Goal: Transaction & Acquisition: Download file/media

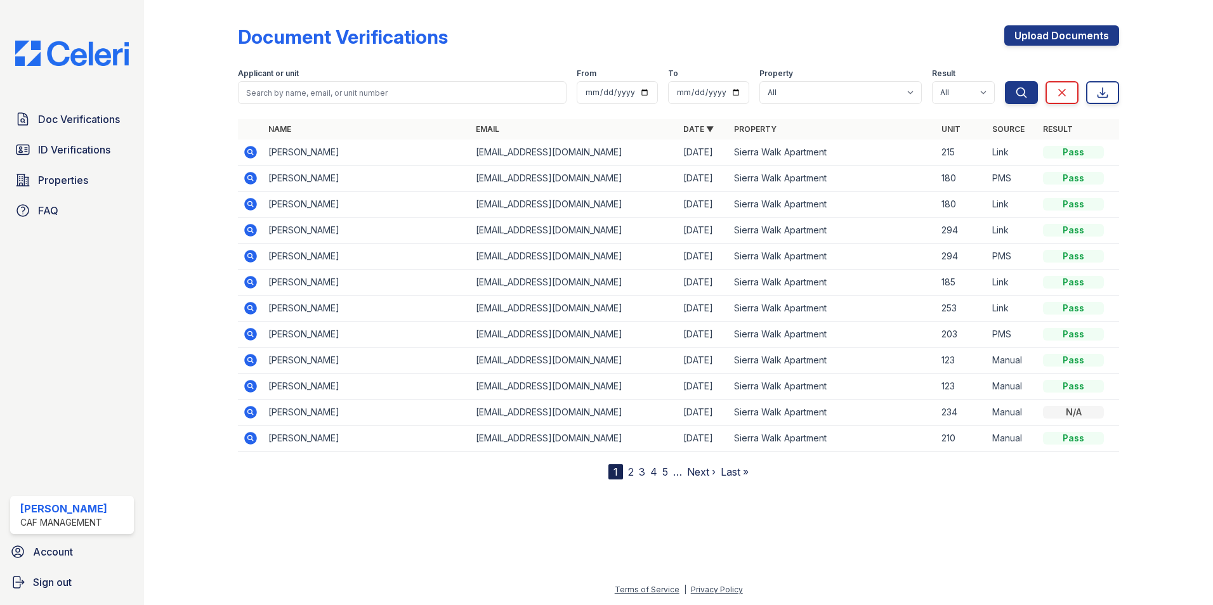
click at [244, 149] on icon at bounding box center [250, 152] width 15 height 15
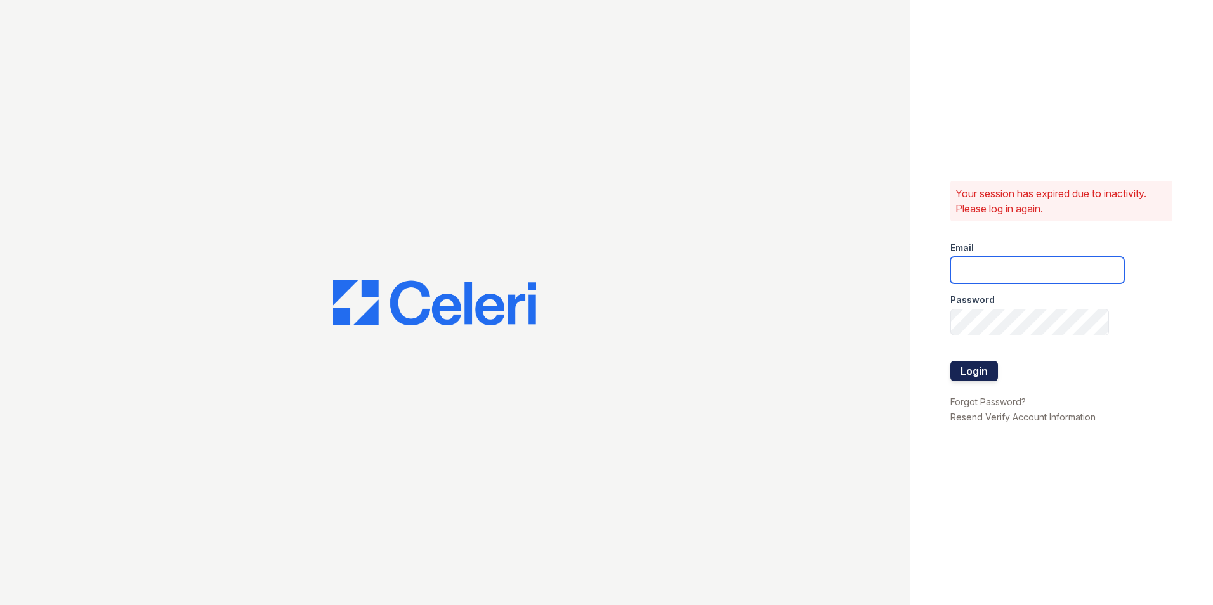
type input "[DOMAIN_NAME][EMAIL_ADDRESS][DOMAIN_NAME]"
click at [993, 368] on button "Login" at bounding box center [975, 371] width 48 height 20
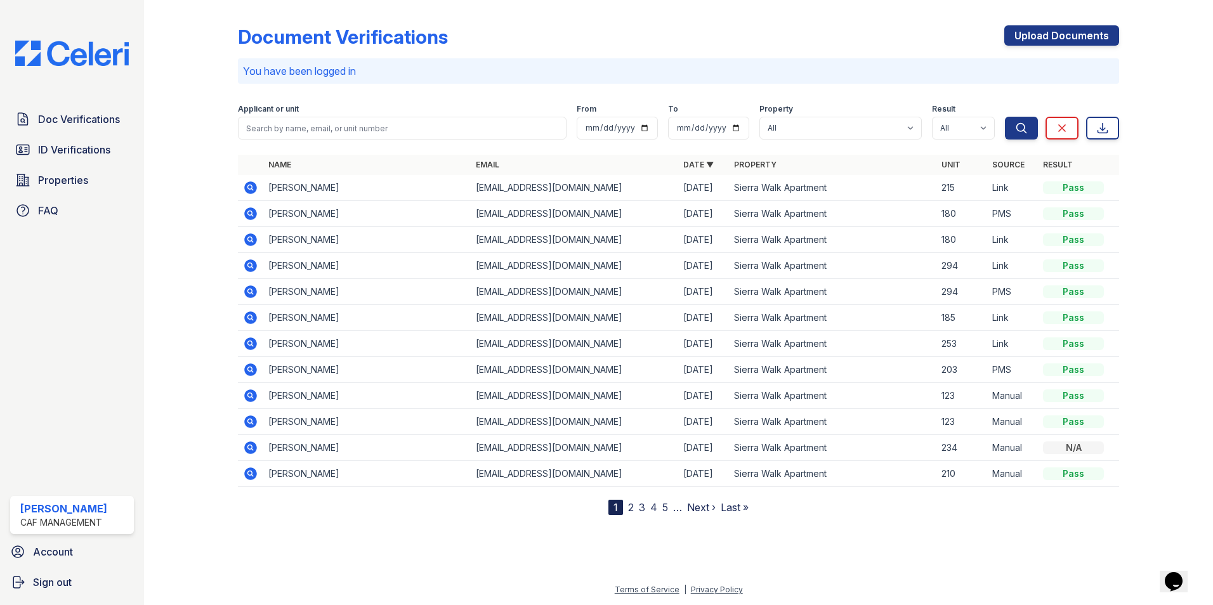
click at [257, 187] on icon at bounding box center [250, 187] width 15 height 15
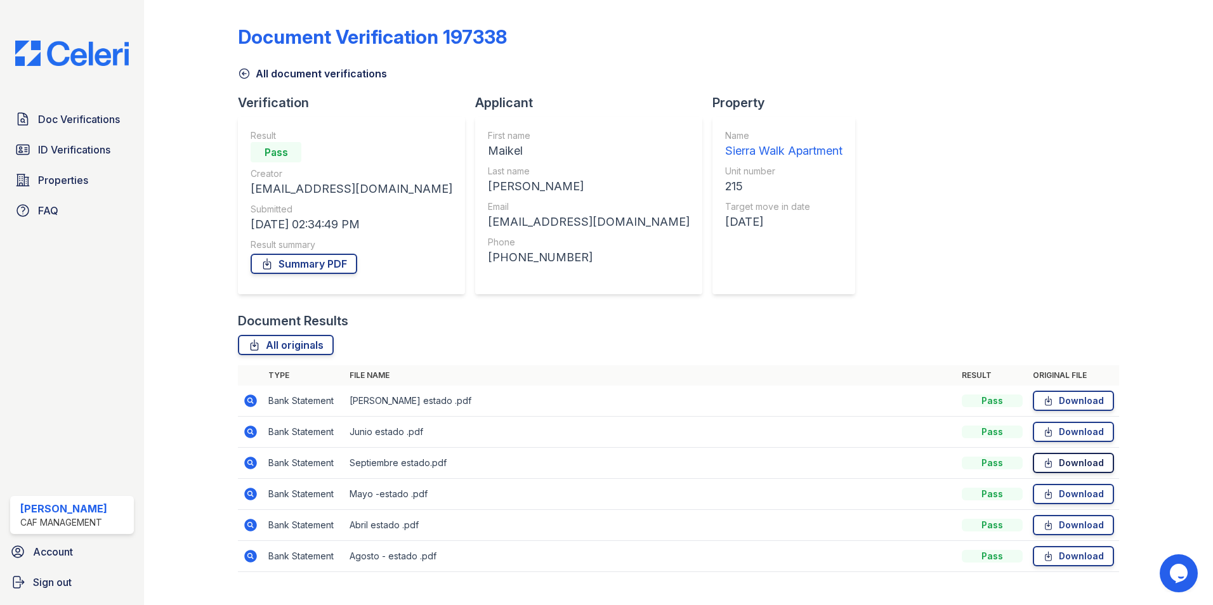
click at [1053, 468] on link "Download" at bounding box center [1073, 463] width 81 height 20
click at [243, 459] on icon at bounding box center [250, 463] width 15 height 15
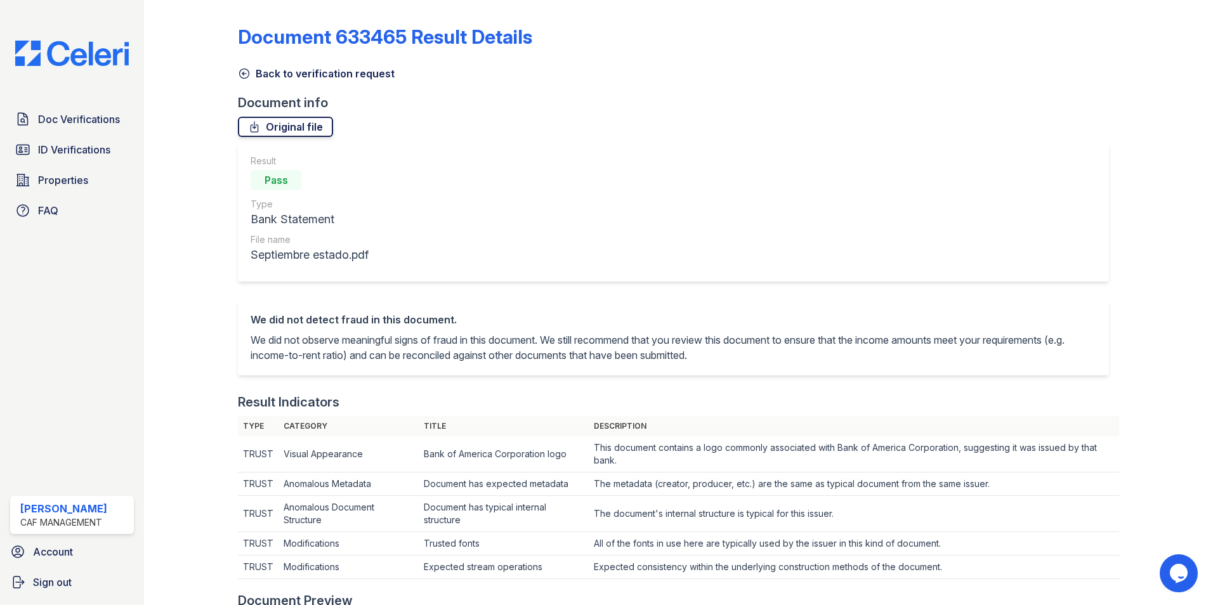
click at [321, 126] on link "Original file" at bounding box center [285, 127] width 95 height 20
